Goal: Task Accomplishment & Management: Complete application form

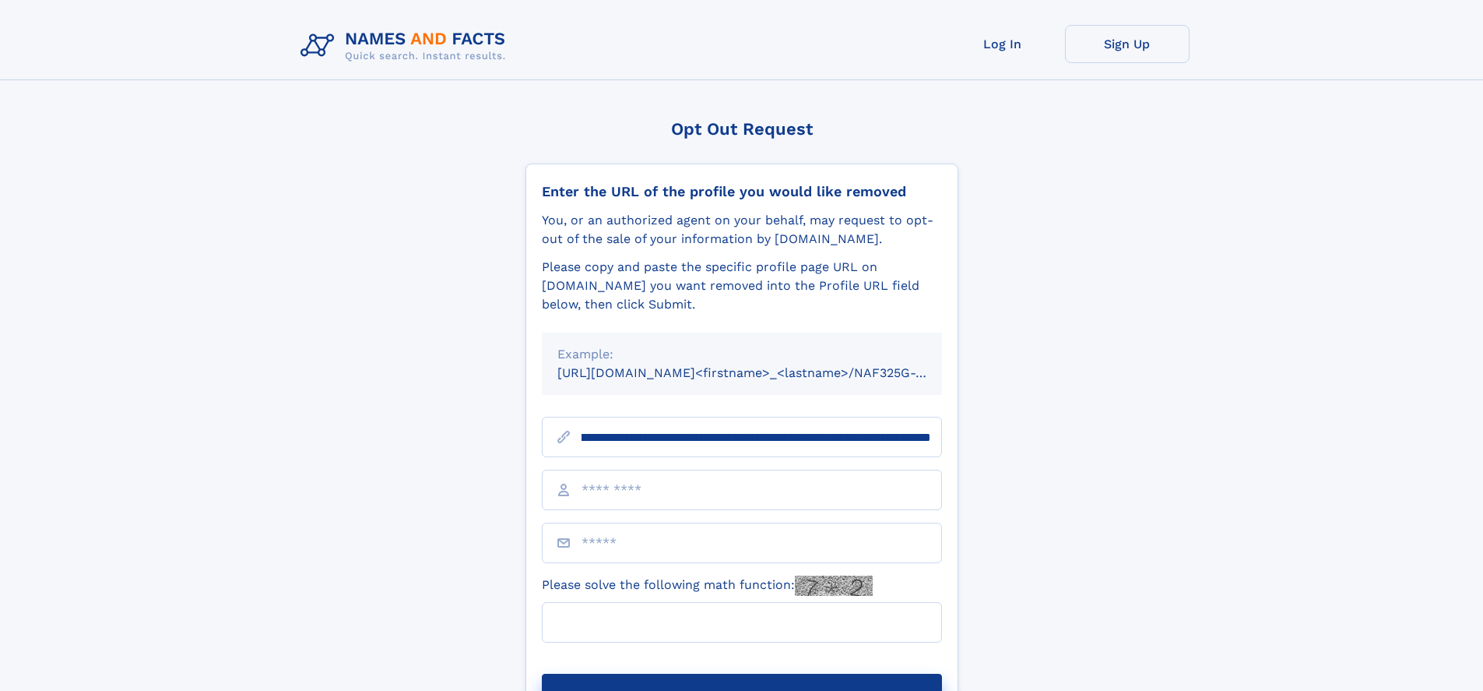
scroll to position [0, 188]
type input "**********"
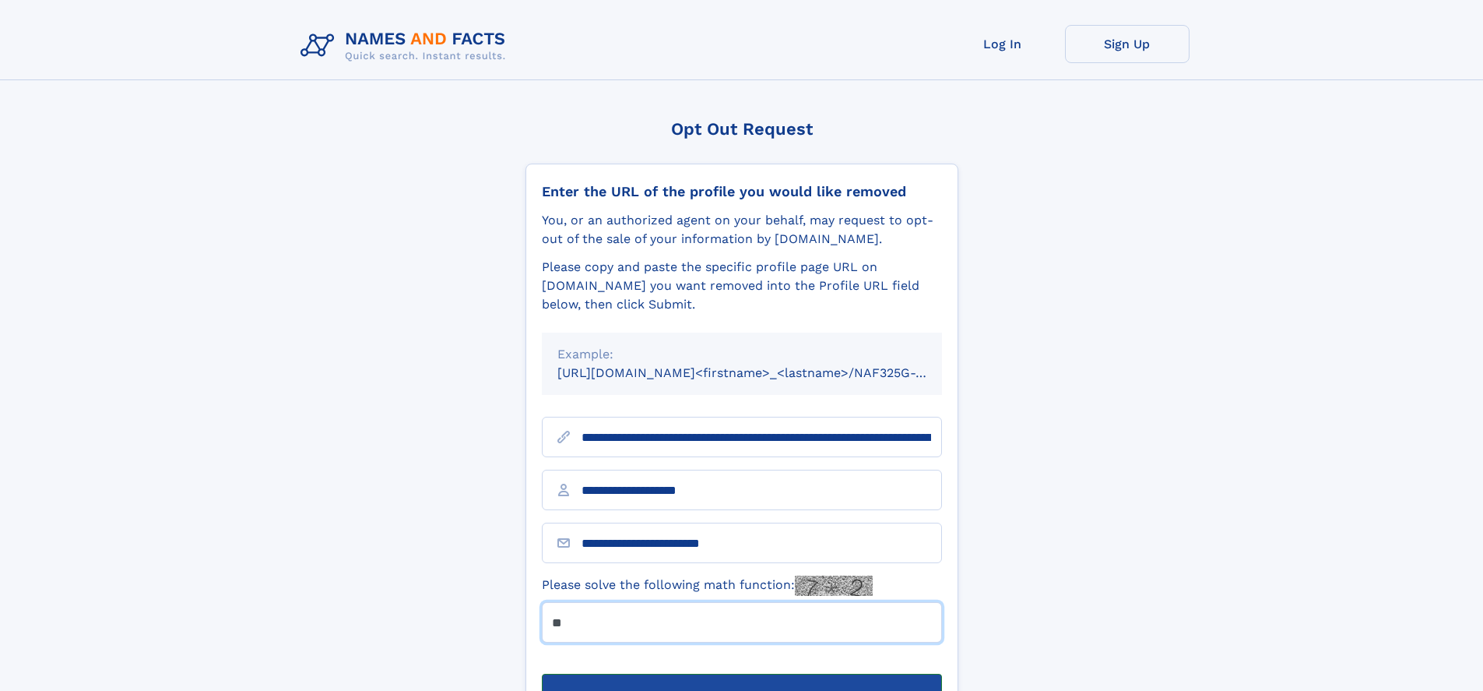
type input "**"
click at [741, 673] on button "Submit Opt Out Request" at bounding box center [742, 698] width 400 height 50
